Goal: Task Accomplishment & Management: Manage account settings

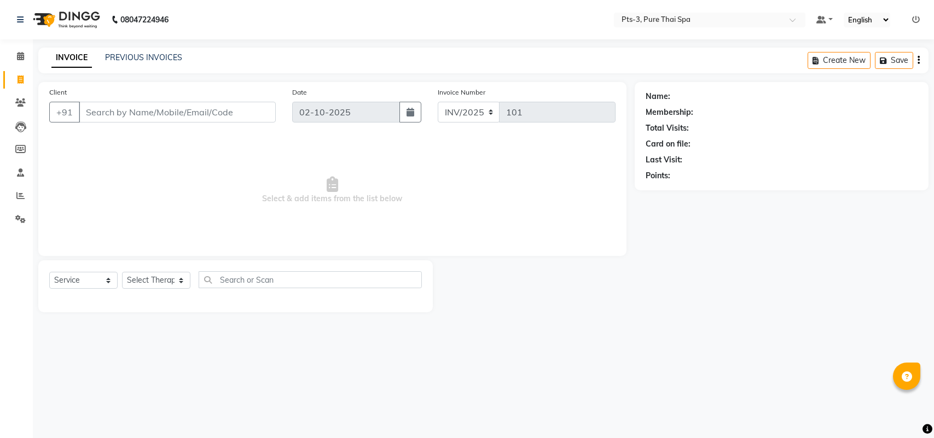
select select "service"
type input "101"
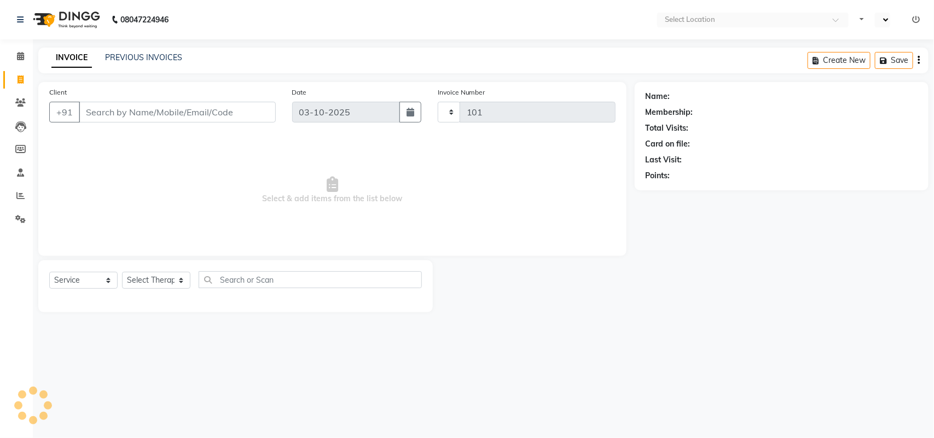
select select "en"
select select "9047"
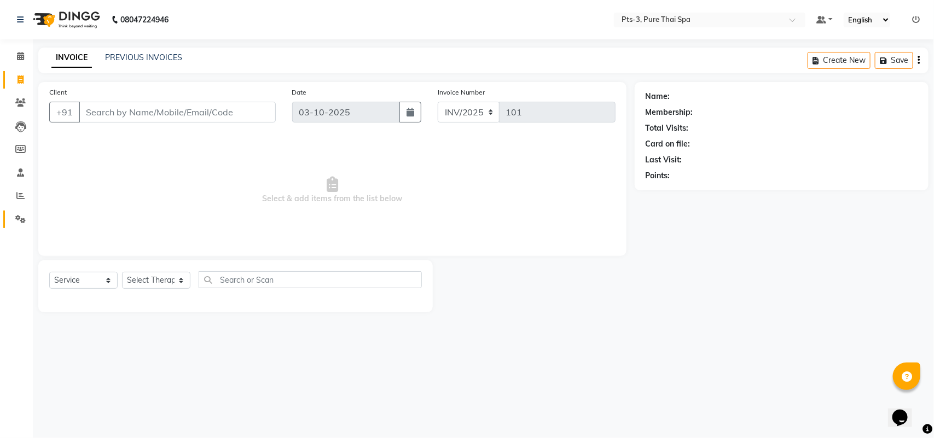
drag, startPoint x: 838, startPoint y: 1, endPoint x: 12, endPoint y: 217, distance: 853.5
click at [12, 217] on span at bounding box center [20, 219] width 19 height 13
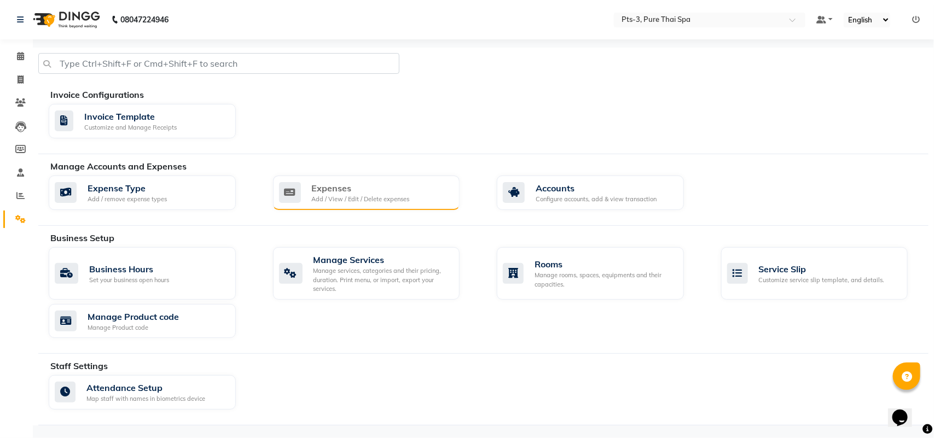
click at [371, 182] on div "Expenses" at bounding box center [361, 188] width 98 height 13
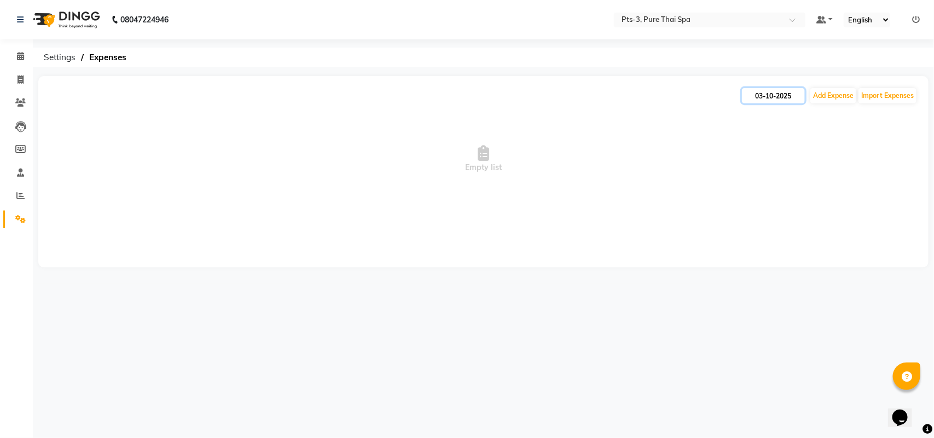
click at [774, 97] on input "03-10-2025" at bounding box center [773, 95] width 63 height 15
select select "10"
select select "2025"
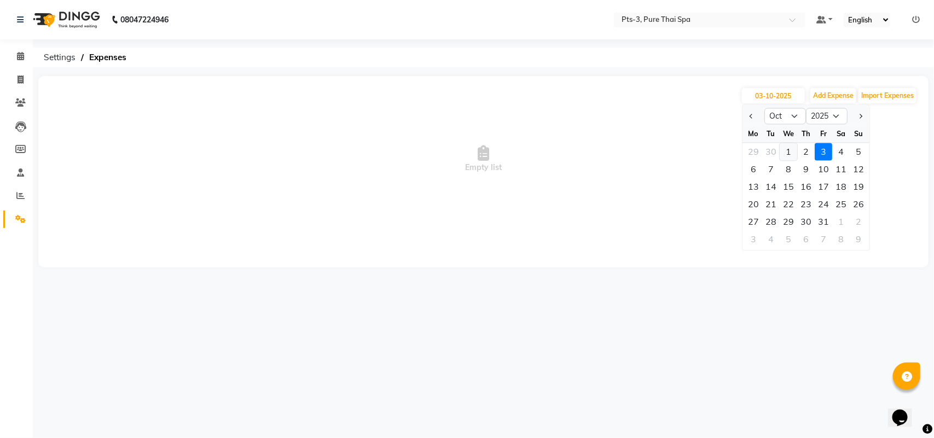
click at [786, 151] on div "1" at bounding box center [789, 152] width 18 height 18
type input "01-10-2025"
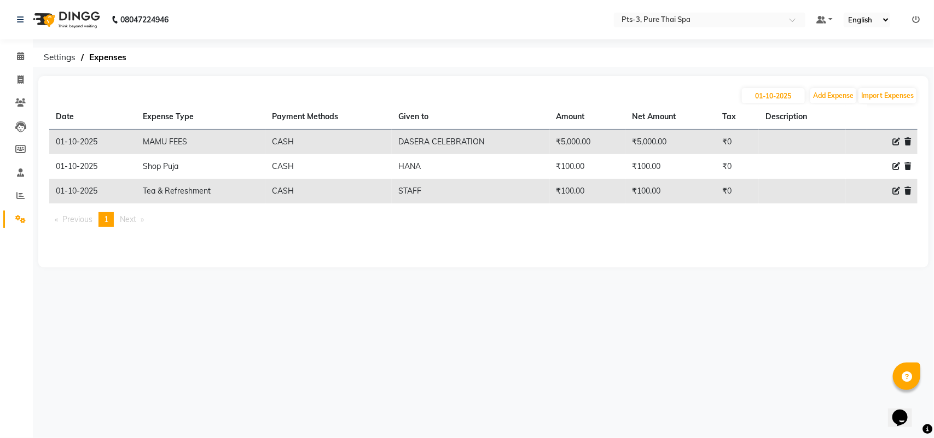
click at [894, 140] on icon at bounding box center [897, 142] width 8 height 8
select select "10840"
select select "1"
select select "5482"
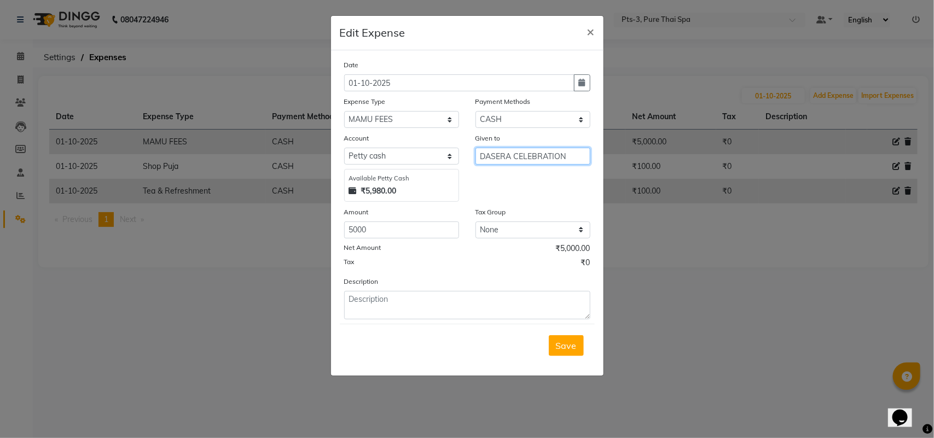
click at [513, 156] on input "DASERA CELEBRATION" at bounding box center [533, 156] width 115 height 17
type input "[DATE] CELEBRATION"
click at [564, 343] on span "Save" at bounding box center [566, 345] width 21 height 11
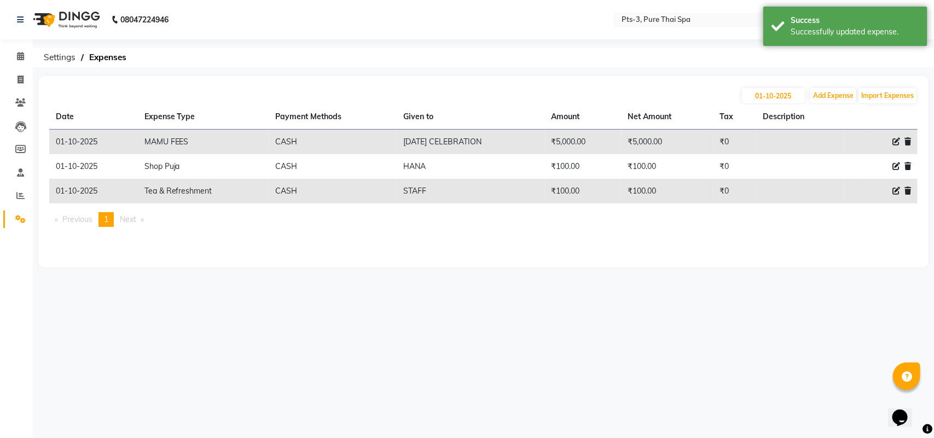
click at [899, 141] on icon at bounding box center [897, 142] width 8 height 8
select select "10840"
select select "1"
select select "5482"
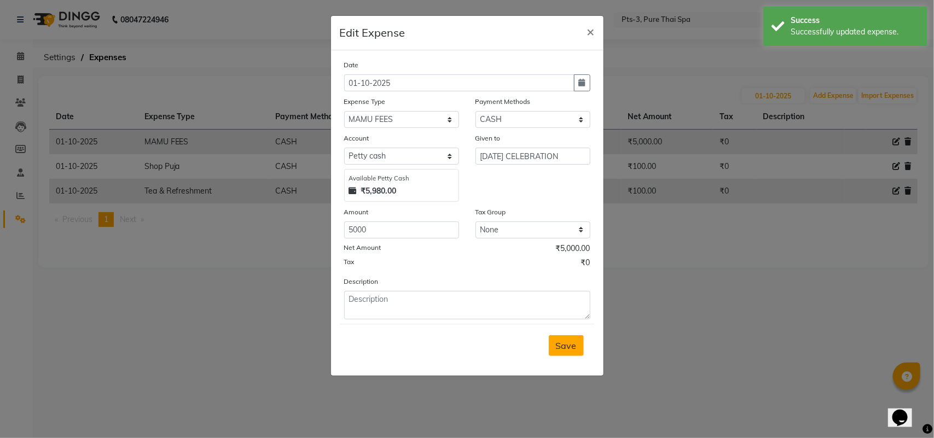
click at [565, 341] on span "Save" at bounding box center [566, 345] width 21 height 11
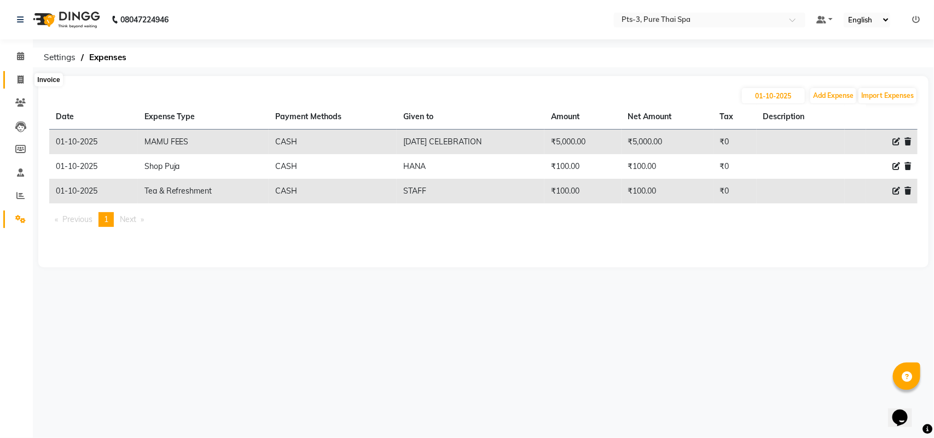
click at [18, 83] on icon at bounding box center [21, 80] width 6 height 8
select select "service"
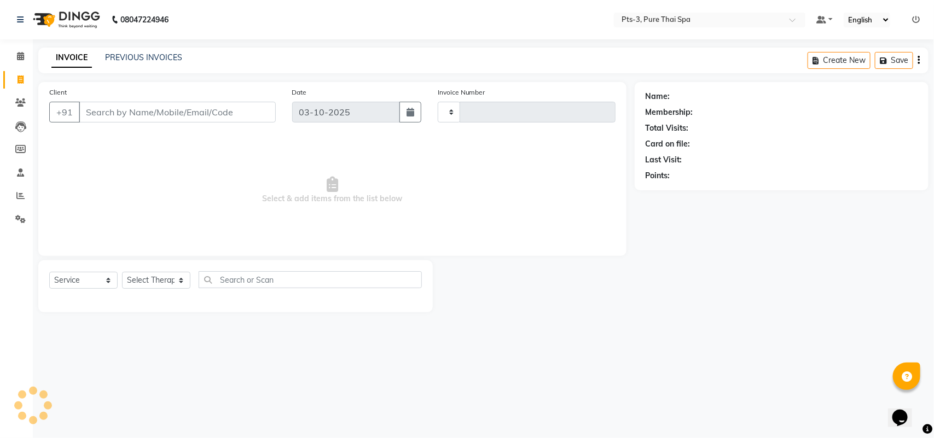
type input "101"
select select "9047"
